Goal: Task Accomplishment & Management: Manage account settings

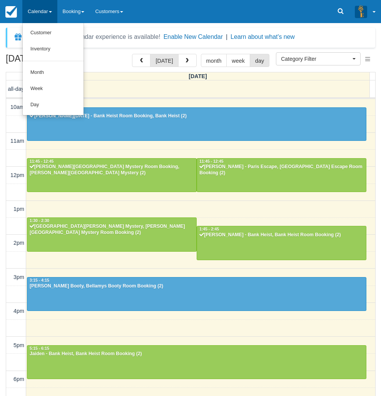
select select
click at [43, 104] on link "Day" at bounding box center [53, 105] width 61 height 16
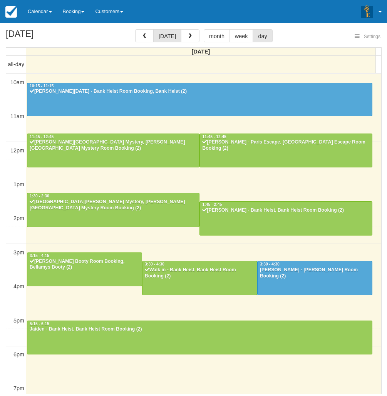
select select
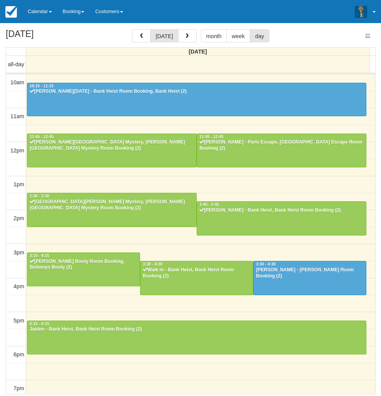
scroll to position [105, 0]
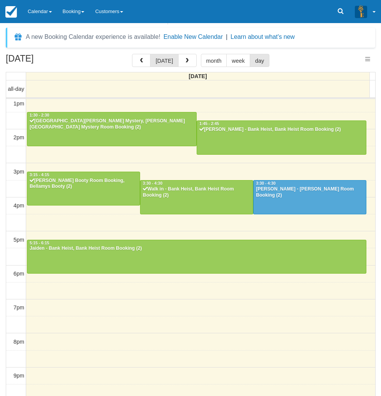
select select
click at [33, 10] on link "Calendar" at bounding box center [39, 11] width 35 height 23
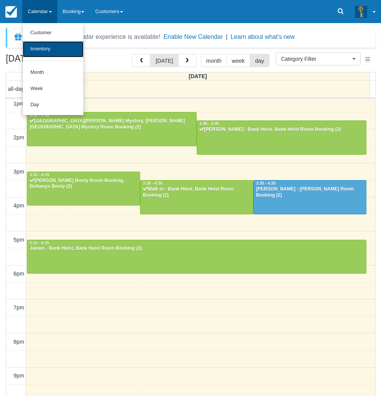
click at [38, 51] on link "Inventory" at bounding box center [53, 49] width 61 height 16
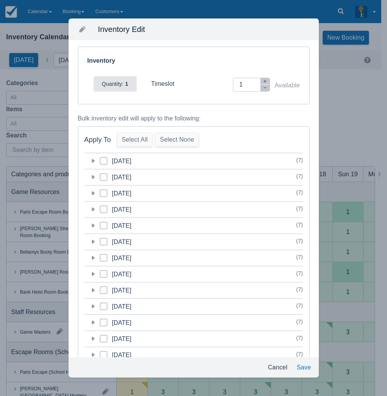
click at [94, 161] on icon at bounding box center [93, 161] width 3 height 4
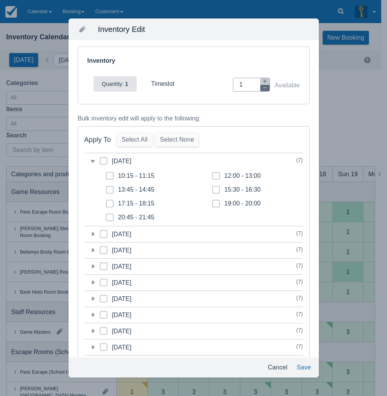
click at [262, 87] on icon "button" at bounding box center [264, 87] width 5 height 5
type input "0"
click at [112, 204] on span at bounding box center [110, 207] width 8 height 14
click at [106, 202] on input "17:15 - 18:15" at bounding box center [106, 201] width 0 height 0
checkbox input "true"
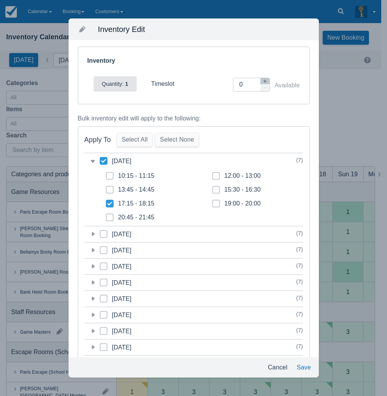
checkbox input "true"
click at [301, 366] on button "Save" at bounding box center [303, 367] width 20 height 14
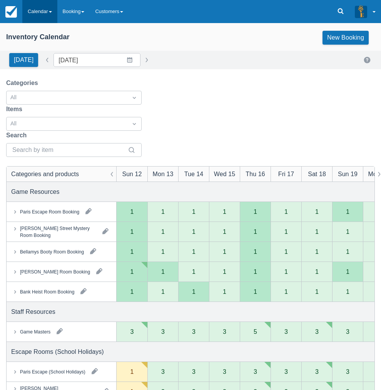
click at [38, 12] on link "Calendar" at bounding box center [39, 11] width 35 height 23
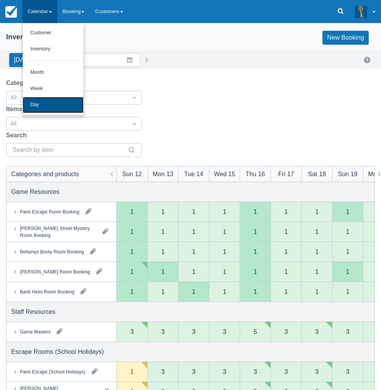
click at [51, 109] on link "Day" at bounding box center [53, 105] width 61 height 16
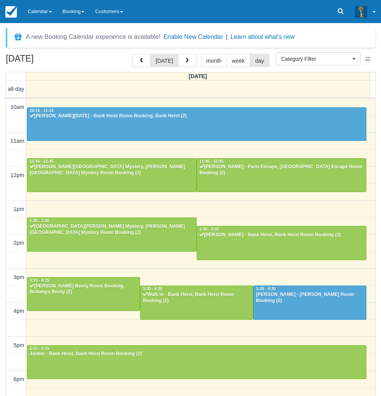
select select
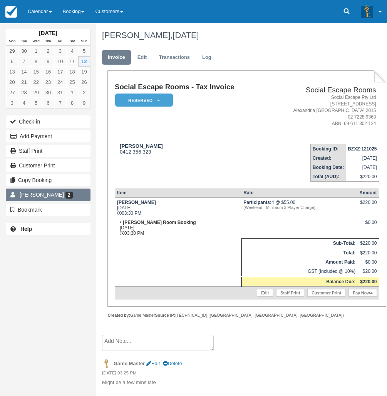
click at [73, 193] on link "Bethany Hashek 2" at bounding box center [48, 194] width 85 height 12
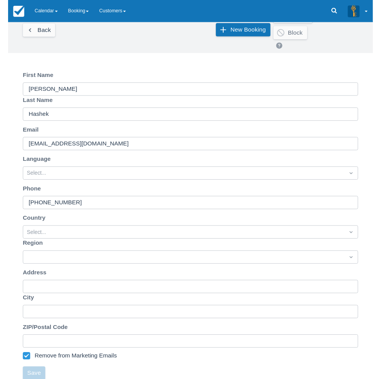
scroll to position [96, 0]
